Goal: Information Seeking & Learning: Learn about a topic

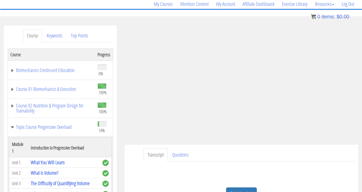
scroll to position [114, 0]
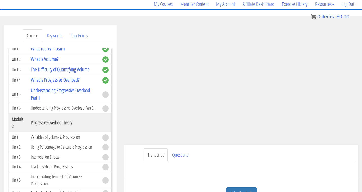
click at [288, 152] on ul "Transcript Questions" at bounding box center [249, 154] width 211 height 13
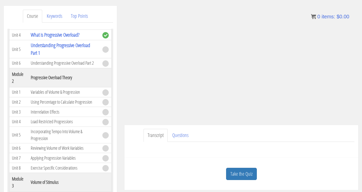
scroll to position [61, 0]
click at [254, 173] on link "Take the Quiz" at bounding box center [241, 173] width 31 height 12
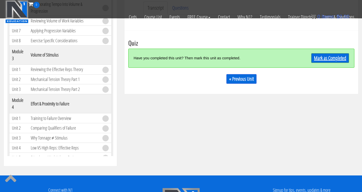
scroll to position [156, 0]
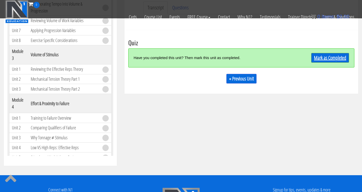
click at [333, 53] on link "Mark as Completed" at bounding box center [330, 58] width 38 height 10
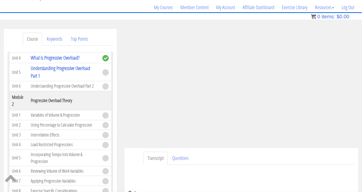
scroll to position [38, 0]
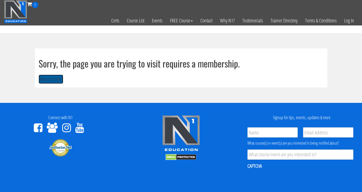
click at [56, 76] on button "Return Home" at bounding box center [51, 78] width 25 height 9
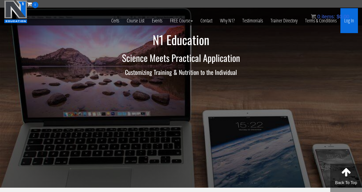
click at [347, 20] on link "Log In" at bounding box center [350, 20] width 18 height 25
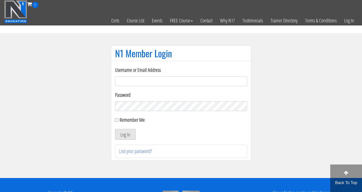
type input "[EMAIL_ADDRESS][DOMAIN_NAME]"
click at [126, 136] on button "Log In" at bounding box center [125, 134] width 21 height 11
click at [117, 121] on input "Remember Me" at bounding box center [116, 119] width 3 height 3
checkbox input "true"
click at [134, 137] on button "Log In" at bounding box center [125, 134] width 21 height 11
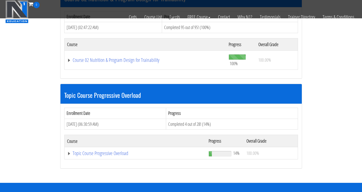
scroll to position [278, 0]
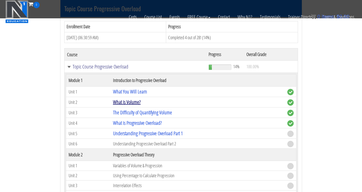
scroll to position [379, 0]
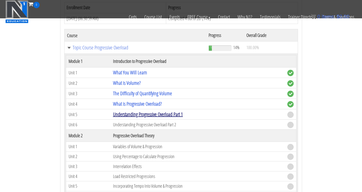
click at [136, 114] on link "Understanding Progressive Overload Part 1" at bounding box center [148, 114] width 70 height 7
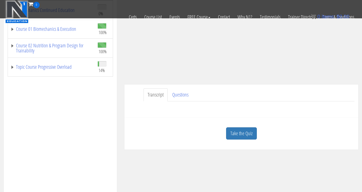
scroll to position [125, 0]
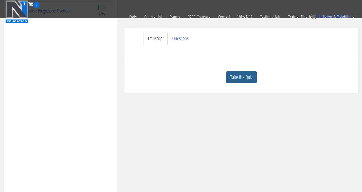
click at [247, 80] on link "Take the Quiz" at bounding box center [241, 77] width 31 height 12
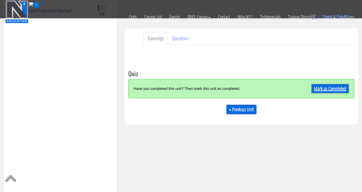
click at [319, 87] on link "Mark as Completed" at bounding box center [330, 89] width 38 height 10
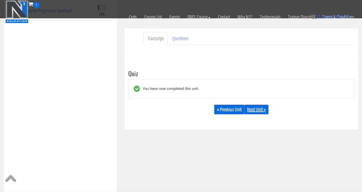
click at [254, 112] on link "Next Unit »" at bounding box center [256, 109] width 24 height 10
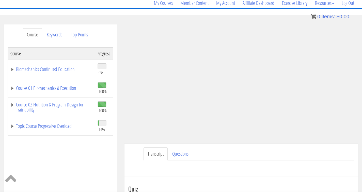
scroll to position [42, 0]
click at [12, 126] on link "Topic Course Progressive Overload" at bounding box center [51, 126] width 82 height 5
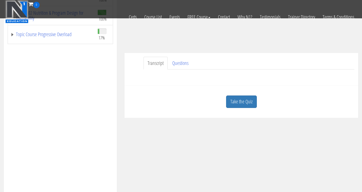
scroll to position [101, 0]
click at [13, 35] on link "Topic Course Progressive Overload" at bounding box center [51, 34] width 82 height 5
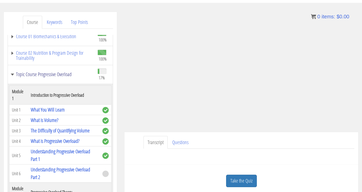
scroll to position [55, 0]
click at [78, 168] on link "Understanding Progressive Overload Part 2" at bounding box center [60, 172] width 59 height 14
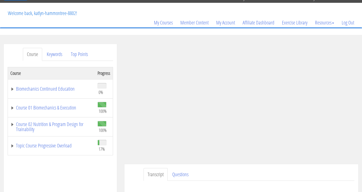
scroll to position [45, 0]
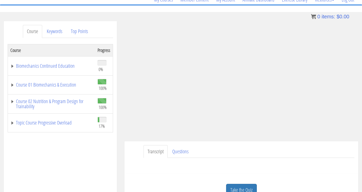
click at [224, 150] on ul "Transcript Questions" at bounding box center [249, 151] width 211 height 13
click at [231, 149] on ul "Transcript Questions" at bounding box center [249, 151] width 211 height 13
click at [13, 123] on link "Topic Course Progressive Overload" at bounding box center [51, 122] width 82 height 5
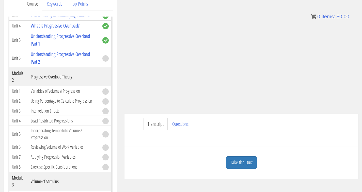
scroll to position [74, 0]
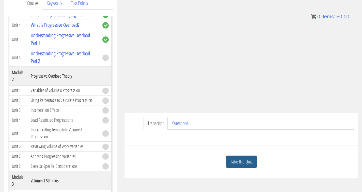
click at [235, 160] on link "Take the Quiz" at bounding box center [241, 161] width 31 height 12
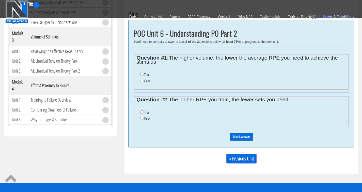
scroll to position [191, 0]
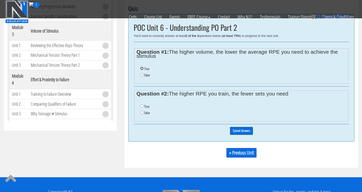
click at [142, 68] on input "True" at bounding box center [141, 68] width 3 height 3
radio input "true"
click at [142, 112] on input "False" at bounding box center [141, 112] width 3 height 3
radio input "true"
click at [142, 106] on input "True" at bounding box center [141, 105] width 3 height 3
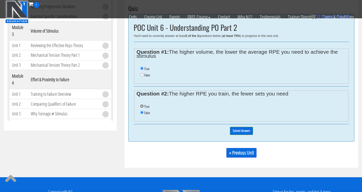
radio input "true"
click at [143, 74] on input "False" at bounding box center [141, 74] width 3 height 3
radio input "true"
click at [237, 130] on input "Submit Answers" at bounding box center [241, 131] width 23 height 8
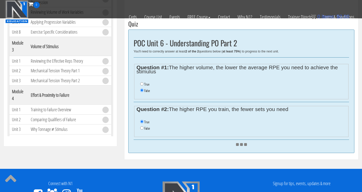
scroll to position [175, 0]
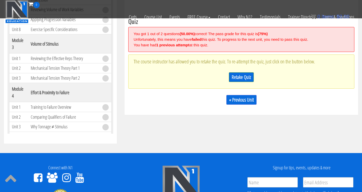
scroll to position [180, 0]
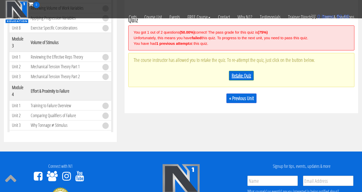
click at [242, 75] on link "Retake Quiz" at bounding box center [241, 76] width 25 height 10
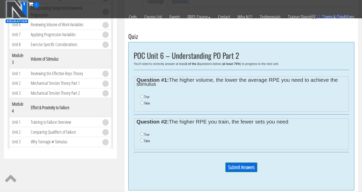
scroll to position [177, 0]
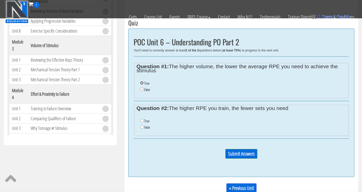
click at [142, 83] on input "True" at bounding box center [141, 82] width 3 height 3
radio input "true"
click at [143, 120] on input "True" at bounding box center [141, 120] width 3 height 3
radio input "true"
click at [240, 155] on input "Submit Answers" at bounding box center [241, 154] width 32 height 10
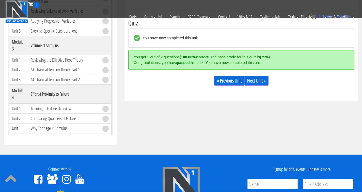
scroll to position [180, 0]
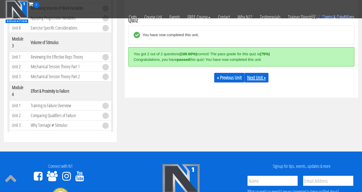
click at [256, 81] on link "Next Unit »" at bounding box center [256, 78] width 24 height 10
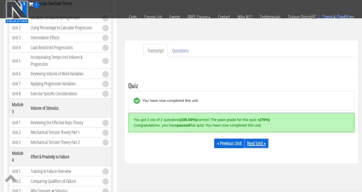
scroll to position [113, 0]
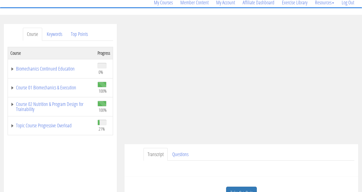
scroll to position [59, 0]
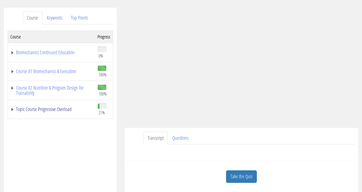
click at [13, 110] on link "Topic Course Progressive Overload" at bounding box center [51, 108] width 82 height 5
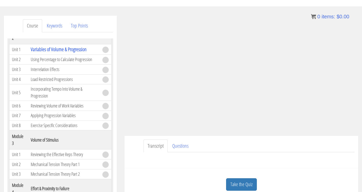
scroll to position [194, 0]
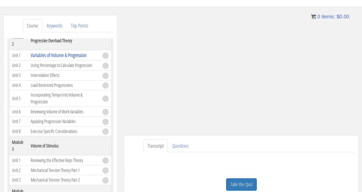
click at [226, 142] on ul "Transcript Questions" at bounding box center [249, 145] width 211 height 13
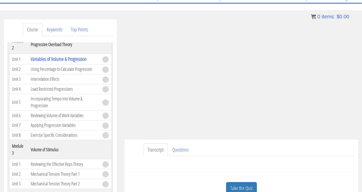
scroll to position [47, 0]
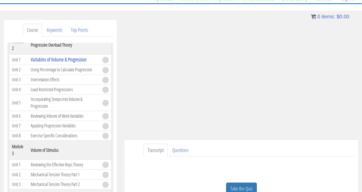
click at [289, 148] on ul "Transcript Questions" at bounding box center [249, 150] width 211 height 13
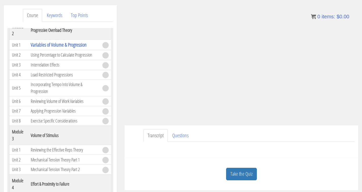
scroll to position [75, 0]
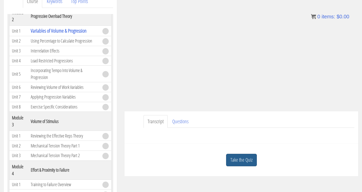
click at [247, 160] on link "Take the Quiz" at bounding box center [241, 159] width 31 height 12
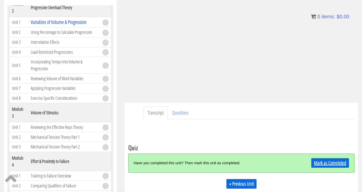
scroll to position [86, 0]
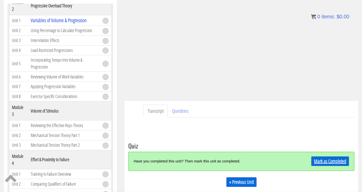
click at [338, 159] on link "Mark as Completed" at bounding box center [330, 161] width 38 height 10
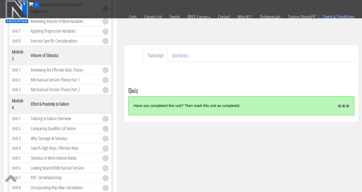
scroll to position [110, 0]
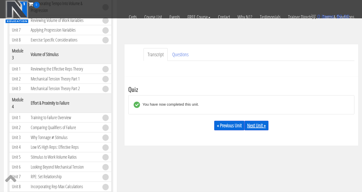
click at [257, 124] on link "Next Unit »" at bounding box center [256, 125] width 24 height 10
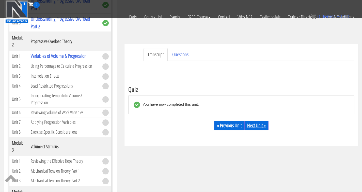
scroll to position [106, 0]
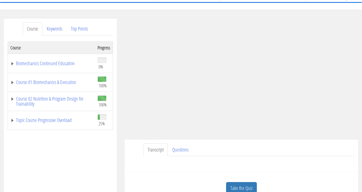
scroll to position [47, 0]
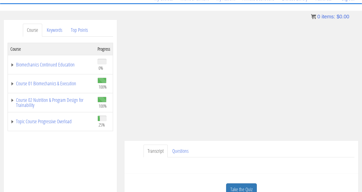
click at [298, 155] on ul "Transcript Questions" at bounding box center [249, 150] width 211 height 13
click at [276, 148] on ul "Transcript Questions" at bounding box center [249, 150] width 211 height 13
click at [13, 122] on link "Topic Course Progressive Overload" at bounding box center [51, 121] width 82 height 5
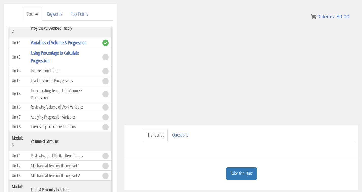
scroll to position [64, 0]
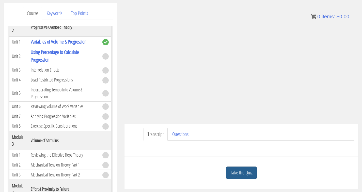
click at [252, 172] on link "Take the Quiz" at bounding box center [241, 172] width 31 height 12
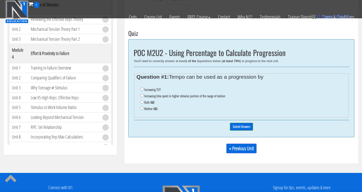
scroll to position [168, 0]
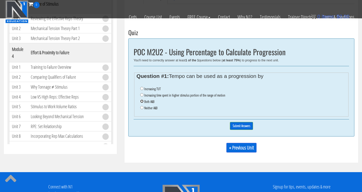
click at [142, 102] on input "Both A&B" at bounding box center [141, 100] width 3 height 3
radio input "true"
click at [237, 124] on input "Submit Answers" at bounding box center [241, 126] width 23 height 8
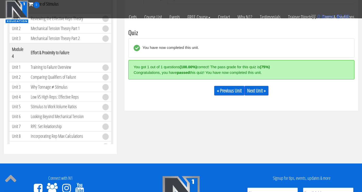
scroll to position [180, 0]
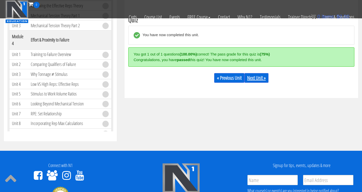
click at [261, 78] on link "Next Unit »" at bounding box center [256, 78] width 24 height 10
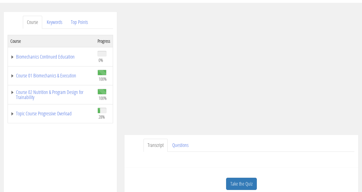
scroll to position [60, 0]
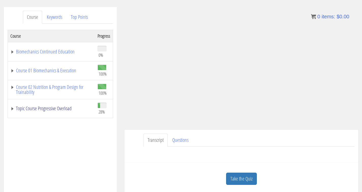
click at [13, 108] on link "Topic Course Progressive Overload" at bounding box center [51, 108] width 82 height 5
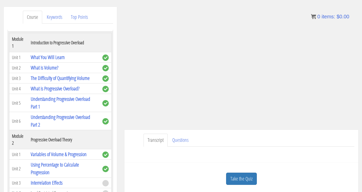
scroll to position [87, 0]
